Goal: Information Seeking & Learning: Check status

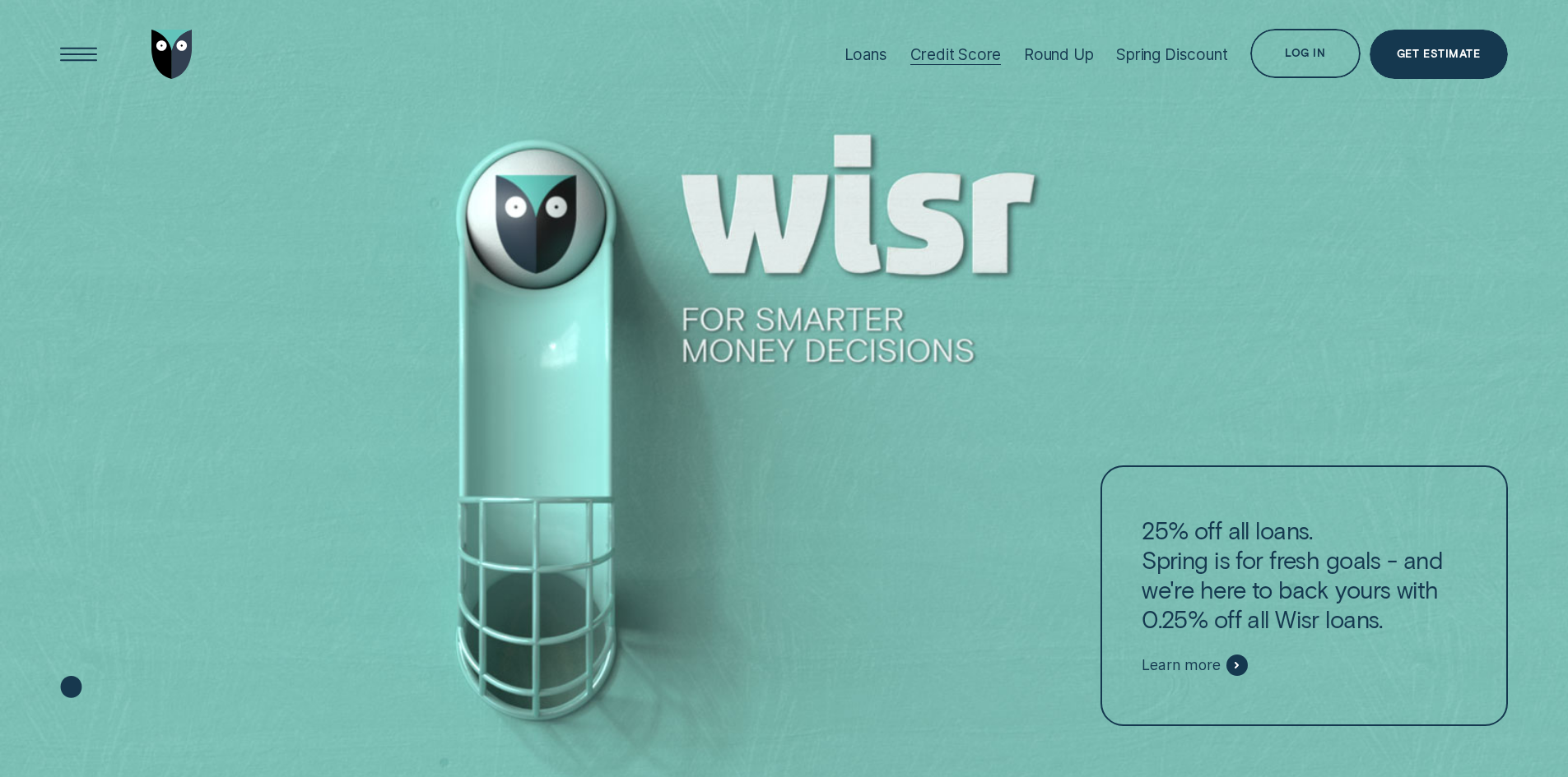
click at [937, 51] on div "Credit Score" at bounding box center [955, 54] width 91 height 19
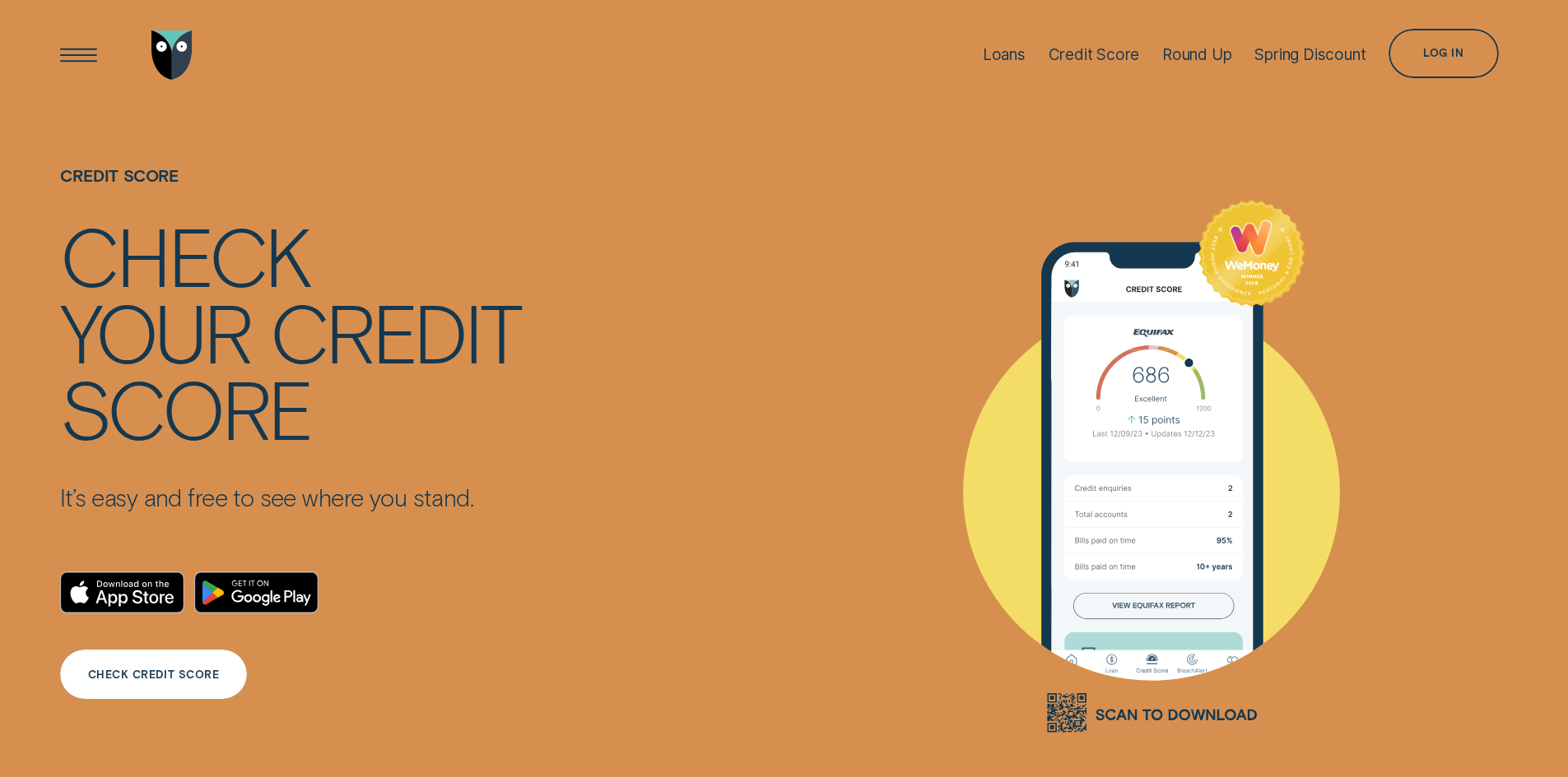
click at [147, 685] on div "CHECK CREDIT SCORE" at bounding box center [153, 674] width 186 height 50
